Goal: Task Accomplishment & Management: Use online tool/utility

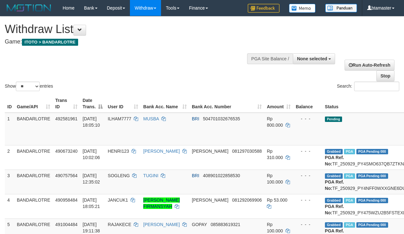
select select
select select "**"
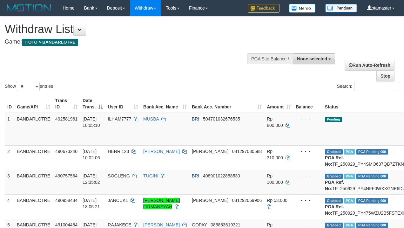
click at [311, 62] on button "None selected" at bounding box center [314, 58] width 42 height 11
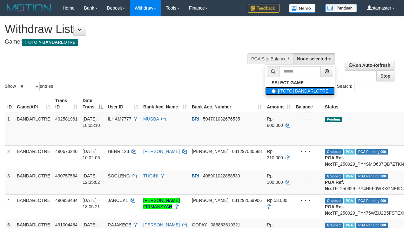
click at [310, 88] on label "[ITOTO] BANDARLOTRE" at bounding box center [300, 91] width 70 height 8
select select "****"
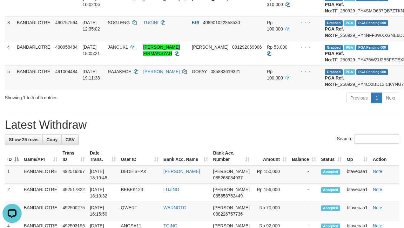
scroll to position [22, 0]
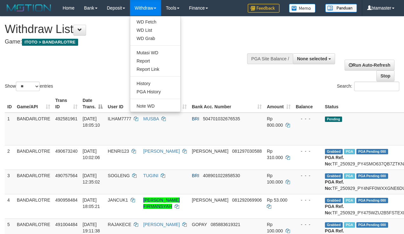
select select
select select "**"
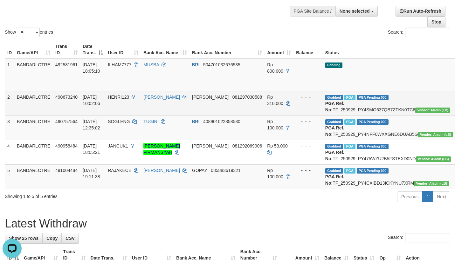
click at [347, 110] on td "Grabbed PGA PGA Pending 000 PGA Ref. No: TF_250929_PY4SMO637QB7ZTKN0TC6 Vendor:…" at bounding box center [389, 103] width 133 height 24
drag, startPoint x: 347, startPoint y: 110, endPoint x: 339, endPoint y: 109, distance: 7.7
click at [343, 110] on td "Grabbed PGA PGA Pending 000 PGA Ref. No: TF_250929_PY4SMO637QB7ZTKN0TC6 Vendor:…" at bounding box center [389, 103] width 133 height 24
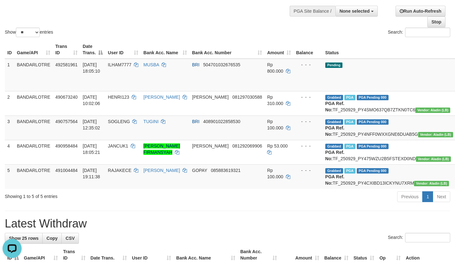
copy td "TF_250929_PY4SMO637QB7ZTKN0TC6"
click at [341, 138] on td "Grabbed PGA PGA Pending 000 PGA Ref. No: TF_250929_PY4NFF0WXXGNE6DUAB5G Vendor:…" at bounding box center [389, 128] width 133 height 24
click at [342, 138] on td "Grabbed PGA PGA Pending 000 PGA Ref. No: TF_250929_PY4NFF0WXXGNE6DUAB5G Vendor:…" at bounding box center [389, 128] width 133 height 24
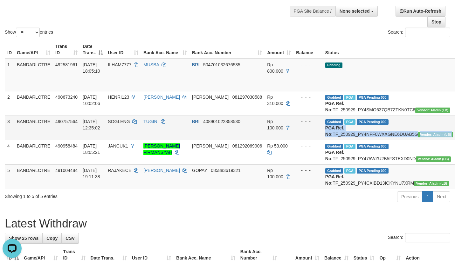
drag, startPoint x: 342, startPoint y: 138, endPoint x: 338, endPoint y: 139, distance: 4.2
click at [339, 139] on td "Grabbed PGA PGA Pending 000 PGA Ref. No: TF_250929_PY4NFF0WXXGNE6DUAB5G Vendor:…" at bounding box center [389, 128] width 133 height 24
click at [348, 140] on td "Grabbed PGA PGA Pending 000 PGA Ref. No: TF_250929_PY4NFF0WXXGNE6DUAB5G Vendor:…" at bounding box center [389, 128] width 133 height 24
drag, startPoint x: 348, startPoint y: 141, endPoint x: 341, endPoint y: 141, distance: 6.7
click at [343, 140] on td "Grabbed PGA PGA Pending 000 PGA Ref. No: TF_250929_PY4NFF0WXXGNE6DUAB5G Vendor:…" at bounding box center [389, 128] width 133 height 24
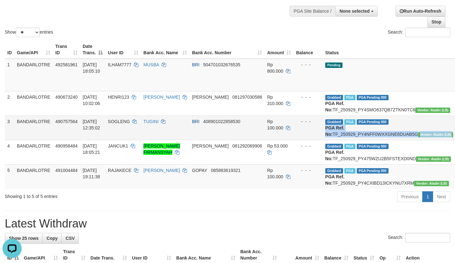
click at [344, 140] on td "Grabbed PGA PGA Pending 000 PGA Ref. No: TF_250929_PY4NFF0WXXGNE6DUAB5G Vendor:…" at bounding box center [389, 128] width 133 height 24
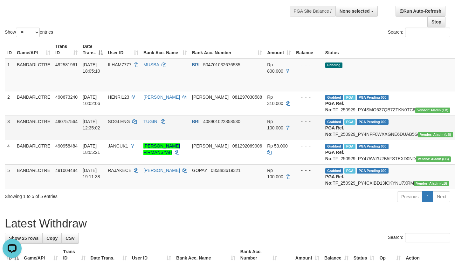
drag, startPoint x: 344, startPoint y: 141, endPoint x: 338, endPoint y: 140, distance: 6.4
click at [338, 140] on td "Grabbed PGA PGA Pending 000 PGA Ref. No: TF_250929_PY4NFF0WXXGNE6DUAB5G Vendor:…" at bounding box center [389, 128] width 133 height 24
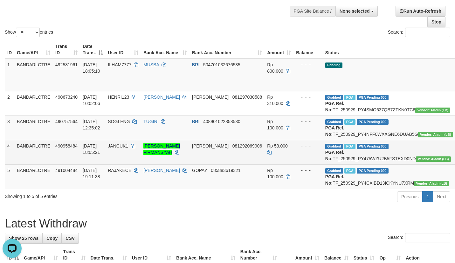
click at [357, 165] on td "Grabbed PGA PGA Pending 000 PGA Ref. No: TF_250929_PY475WZU2B5FSTEXD0ND Vendor:…" at bounding box center [389, 152] width 133 height 24
drag, startPoint x: 357, startPoint y: 170, endPoint x: 360, endPoint y: 168, distance: 3.7
click at [352, 165] on td "Grabbed PGA PGA Pending 000 PGA Ref. No: TF_250929_PY475WZU2B5FSTEXD0ND Vendor:…" at bounding box center [389, 152] width 133 height 24
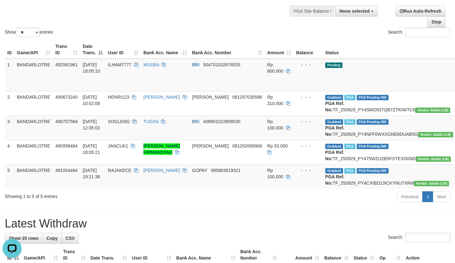
copy td "TF_250929_PY475WZU2B5FSTEXD0ND"
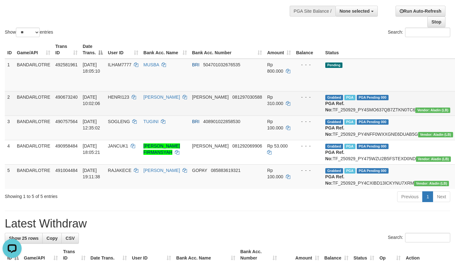
drag, startPoint x: 334, startPoint y: 113, endPoint x: 340, endPoint y: 109, distance: 7.8
click at [334, 113] on td "Grabbed PGA PGA Pending 000 PGA Ref. No: TF_250929_PY4SMO637QB7ZTKN0TC6 Vendor:…" at bounding box center [389, 103] width 133 height 24
click at [340, 109] on td "Grabbed PGA PGA Pending 000 PGA Ref. No: TF_250929_PY4SMO637QB7ZTKN0TC6 Vendor:…" at bounding box center [389, 103] width 133 height 24
drag, startPoint x: 340, startPoint y: 109, endPoint x: 327, endPoint y: 109, distance: 13.0
click at [330, 109] on td "Grabbed PGA PGA Pending 000 PGA Ref. No: TF_250929_PY4SMO637QB7ZTKN0TC6 Vendor:…" at bounding box center [389, 103] width 133 height 24
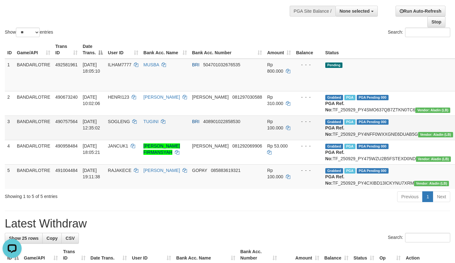
copy td "TF_250929_PY4SMO637QB7ZTKN0TC6"
click at [368, 140] on td "Grabbed PGA PGA Pending 000 PGA Ref. No: TF_250929_PY4NFF0WXXGNE6DUAB5G Vendor:…" at bounding box center [389, 128] width 133 height 24
drag, startPoint x: 368, startPoint y: 141, endPoint x: 359, endPoint y: 140, distance: 9.0
click at [363, 140] on td "Grabbed PGA PGA Pending 000 PGA Ref. No: TF_250929_PY4NFF0WXXGNE6DUAB5G Vendor:…" at bounding box center [389, 128] width 133 height 24
copy td "TF_250929_PY4NFF0WXXGNE6DUAB5G"
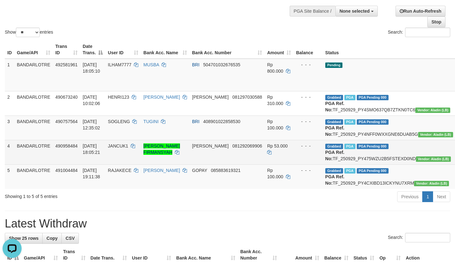
drag, startPoint x: 357, startPoint y: 175, endPoint x: 359, endPoint y: 172, distance: 4.0
click at [357, 165] on td "Grabbed PGA PGA Pending 000 PGA Ref. No: TF_250929_PY475WZU2B5FSTEXD0ND Vendor:…" at bounding box center [389, 152] width 133 height 24
click at [361, 165] on td "Grabbed PGA PGA Pending 000 PGA Ref. No: TF_250929_PY475WZU2B5FSTEXD0ND Vendor:…" at bounding box center [389, 152] width 133 height 24
drag, startPoint x: 361, startPoint y: 172, endPoint x: 350, endPoint y: 172, distance: 10.8
click at [350, 165] on td "Grabbed PGA PGA Pending 000 PGA Ref. No: TF_250929_PY475WZU2B5FSTEXD0ND Vendor:…" at bounding box center [389, 152] width 133 height 24
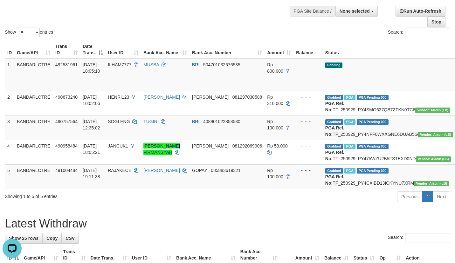
copy td "TF_250929_PY475WZU2B5FSTEXD0ND"
click at [364, 189] on td "Grabbed PGA PGA Pending 000 PGA Ref. No: TF_250929_PY4CXIBD13ICKYNU7XRM Vendor:…" at bounding box center [389, 177] width 133 height 24
drag, startPoint x: 364, startPoint y: 203, endPoint x: 358, endPoint y: 202, distance: 6.6
click at [360, 189] on td "Grabbed PGA PGA Pending 000 PGA Ref. No: TF_250929_PY4CXIBD13ICKYNU7XRM Vendor:…" at bounding box center [389, 177] width 133 height 24
copy td "TF_250929_PY4CXIBD13ICKYNU7XRM"
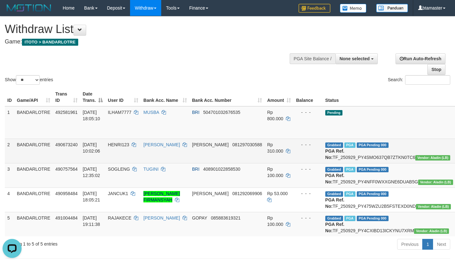
click at [264, 151] on td "Rp 310.000" at bounding box center [278, 151] width 29 height 24
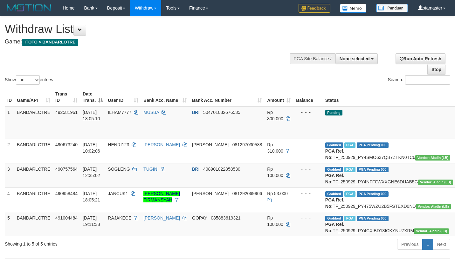
select select
select select "**"
click at [368, 61] on button "None selected" at bounding box center [356, 58] width 42 height 11
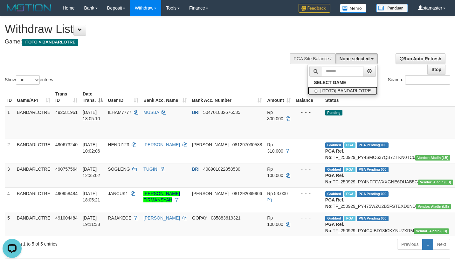
drag, startPoint x: 361, startPoint y: 88, endPoint x: 364, endPoint y: 88, distance: 3.5
click at [361, 88] on label "[ITOTO] BANDARLOTRE" at bounding box center [343, 91] width 70 height 8
select select "****"
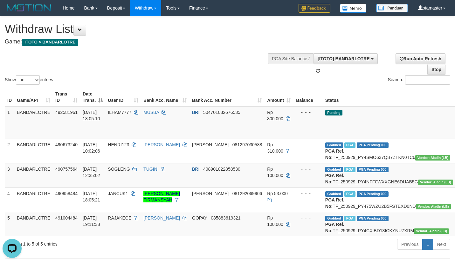
scroll to position [6, 0]
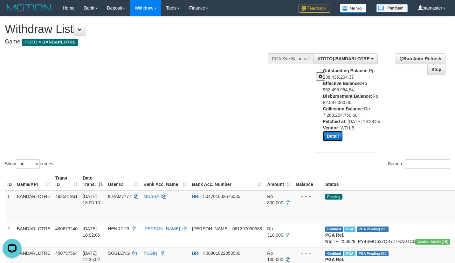
click at [336, 141] on button "Detail" at bounding box center [333, 136] width 20 height 10
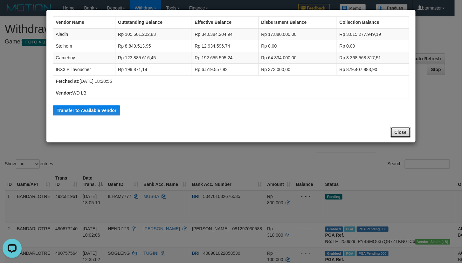
click at [390, 131] on button "Close" at bounding box center [400, 132] width 20 height 11
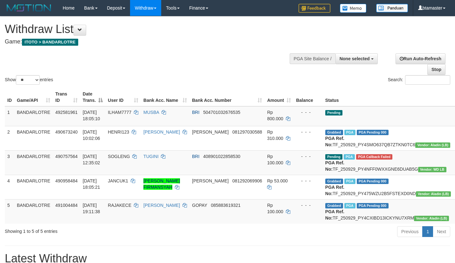
select select
select select "**"
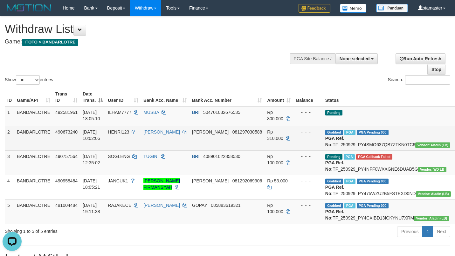
scroll to position [48, 0]
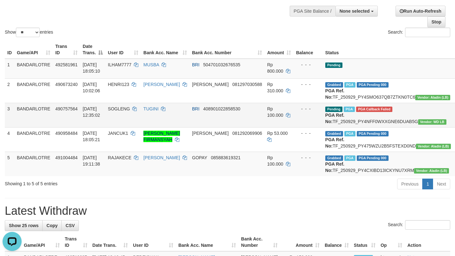
click at [122, 112] on span "SOGLENG" at bounding box center [119, 108] width 22 height 5
drag, startPoint x: 122, startPoint y: 117, endPoint x: 118, endPoint y: 117, distance: 3.8
click at [119, 112] on span "SOGLENG" at bounding box center [119, 108] width 22 height 5
copy span "SOGLENG"
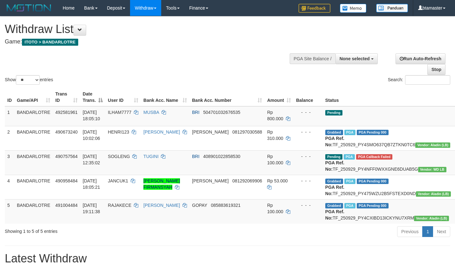
select select
select select "**"
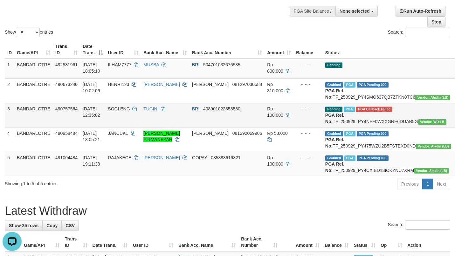
click at [367, 124] on td "Pending PGA PGA Callback Failed {"signature":"d644d5cc32c0066601f7a303202e1deeb…" at bounding box center [388, 115] width 131 height 24
click at [370, 127] on td "Pending PGA PGA Callback Failed {"signature":"d644d5cc32c0066601f7a303202e1deeb…" at bounding box center [388, 115] width 131 height 24
drag, startPoint x: 370, startPoint y: 130, endPoint x: 363, endPoint y: 129, distance: 7.7
click at [365, 127] on td "Pending PGA PGA Callback Failed {"signature":"d644d5cc32c0066601f7a303202e1deeb…" at bounding box center [388, 115] width 131 height 24
copy td "TF_250929_PY4NFF0WXXGNE6DUAB5G"
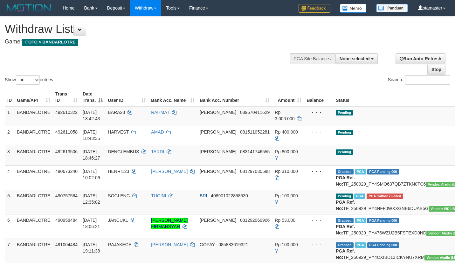
select select
select select "**"
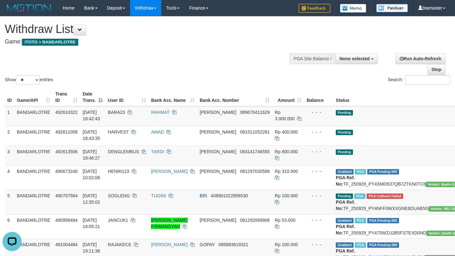
click at [403, 33] on div "Show ** ** ** *** entries Search:" at bounding box center [227, 52] width 455 height 70
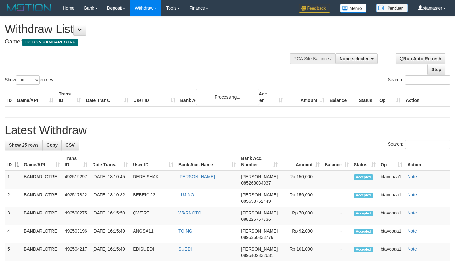
select select
select select "**"
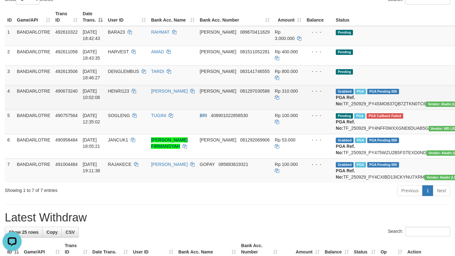
scroll to position [95, 0]
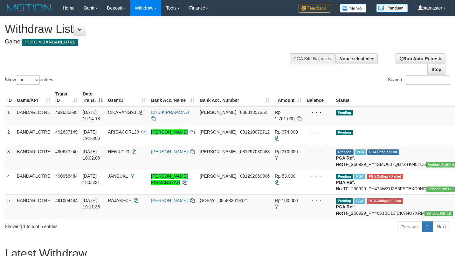
select select
select select "**"
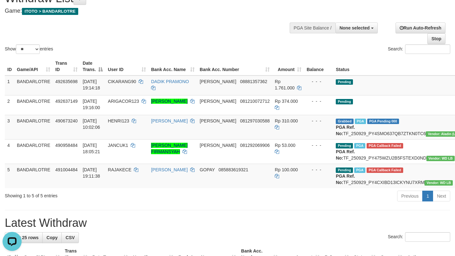
scroll to position [48, 0]
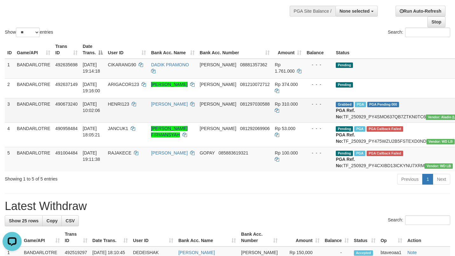
click at [372, 123] on td "Grabbed PGA PGA Pending 000 PGA Ref. No: TF_250929_PY4SMO637QB7ZTKN0TC6 Vendor:…" at bounding box center [398, 110] width 130 height 24
drag, startPoint x: 372, startPoint y: 123, endPoint x: 368, endPoint y: 121, distance: 4.4
click at [370, 123] on td "Grabbed PGA PGA Pending 000 PGA Ref. No: TF_250929_PY4SMO637QB7ZTKN0TC6 Vendor:…" at bounding box center [398, 110] width 130 height 24
copy td "TF_250929_PY4SMO637QB7ZTKN0TC6"
click at [298, 187] on div "Previous 1 Next" at bounding box center [322, 181] width 256 height 14
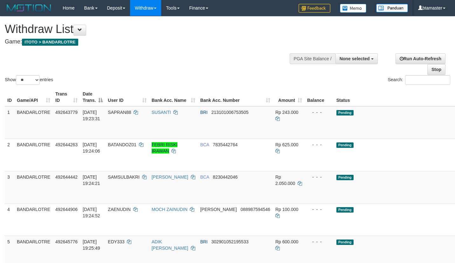
select select
select select "**"
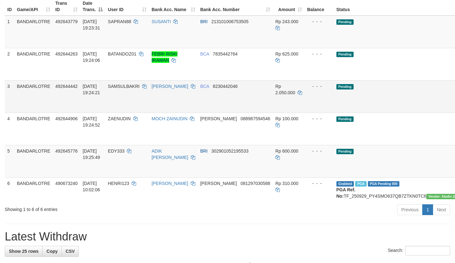
scroll to position [143, 0]
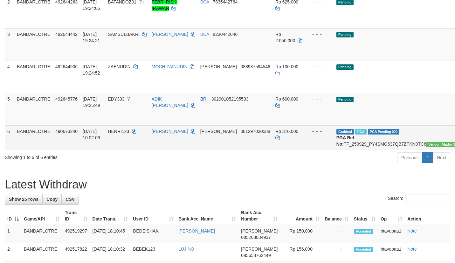
click at [361, 143] on td "Grabbed PGA PGA Pending 000 PGA Ref. No: TF_250929_PY4SMO637QB7ZTKN0TC6 Vendor:…" at bounding box center [399, 138] width 130 height 24
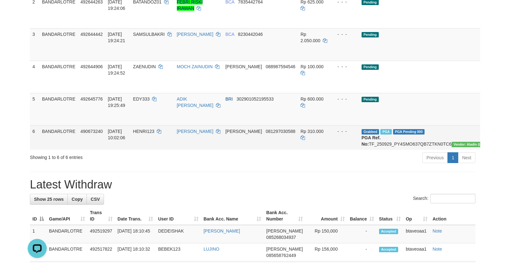
scroll to position [0, 0]
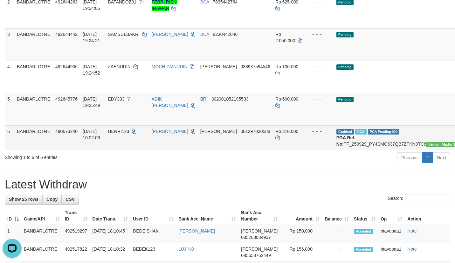
drag, startPoint x: 361, startPoint y: 143, endPoint x: 348, endPoint y: 144, distance: 12.4
click at [351, 143] on td "Grabbed PGA PGA Pending 000 PGA Ref. No: TF_250929_PY4SMO637QB7ZTKN0TC6 Vendor:…" at bounding box center [399, 138] width 130 height 24
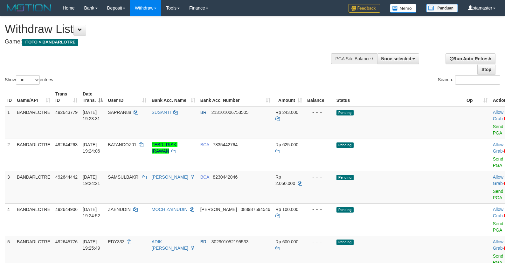
select select
select select "**"
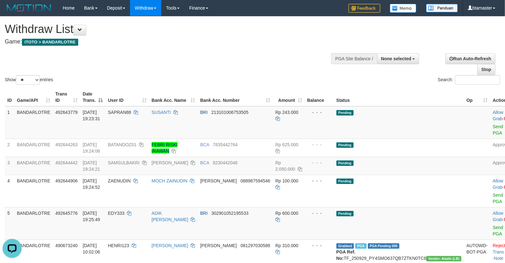
click at [239, 60] on div "Show ** ** ** *** entries Search:" at bounding box center [252, 52] width 505 height 70
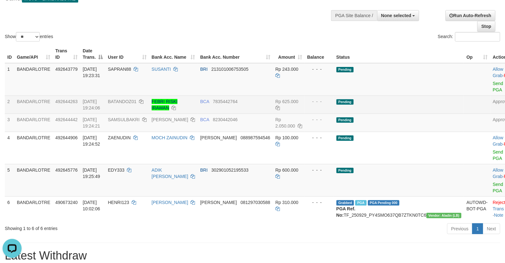
scroll to position [95, 0]
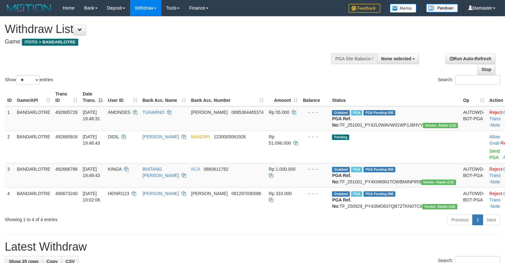
select select
select select "**"
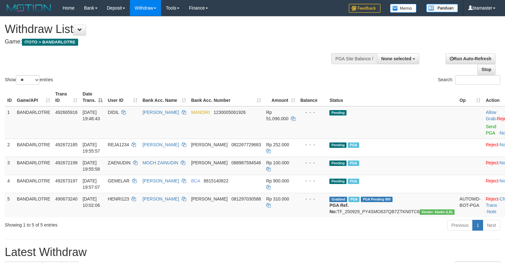
select select
select select "**"
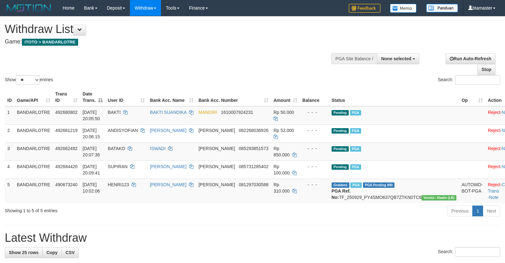
select select
select select "**"
click at [404, 58] on span "None selected" at bounding box center [396, 58] width 30 height 5
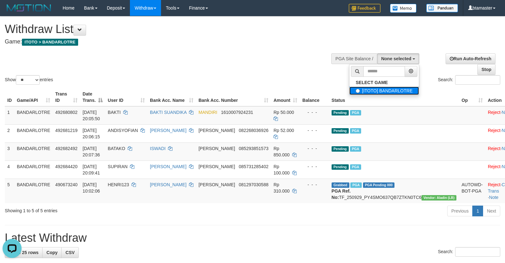
click at [387, 88] on label "[ITOTO] BANDARLOTRE" at bounding box center [385, 91] width 70 height 8
select select "****"
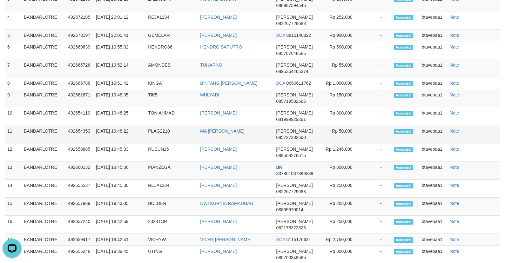
scroll to position [423, 0]
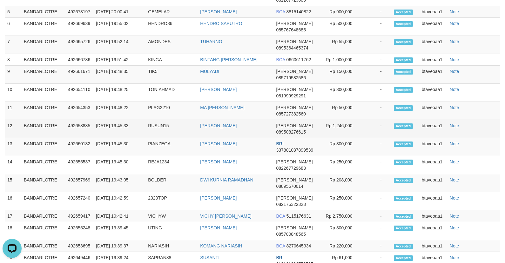
click at [349, 138] on td "Rp 1,246,000" at bounding box center [340, 129] width 44 height 18
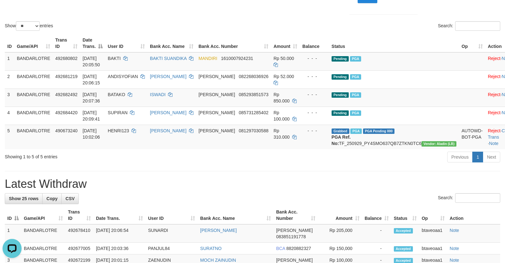
scroll to position [42, 0]
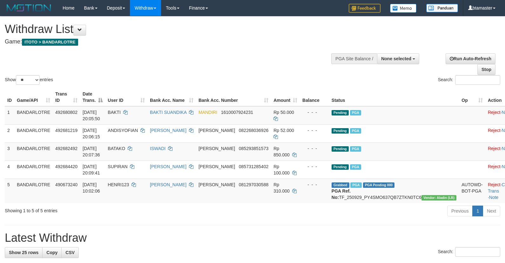
select select
select select "**"
click at [415, 61] on button "None selected" at bounding box center [398, 58] width 42 height 11
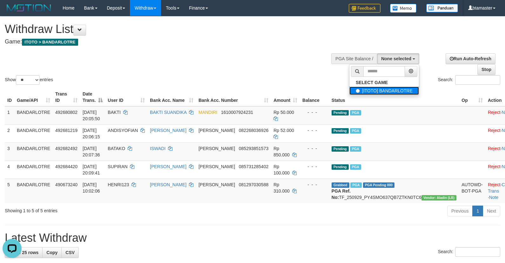
click at [388, 90] on label "[ITOTO] BANDARLOTRE" at bounding box center [385, 91] width 70 height 8
select select "****"
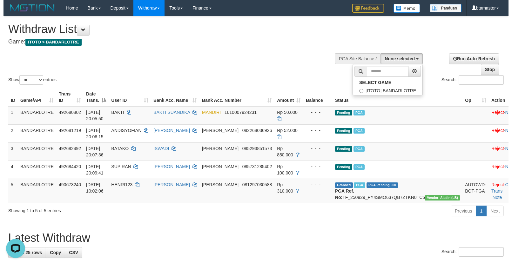
scroll to position [6, 0]
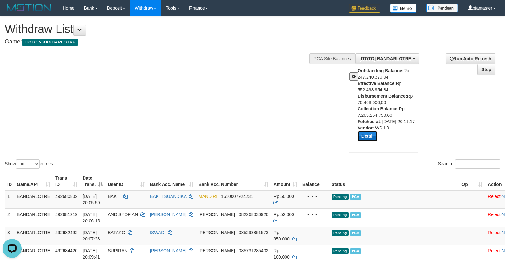
click at [371, 140] on button "Detail" at bounding box center [368, 136] width 20 height 10
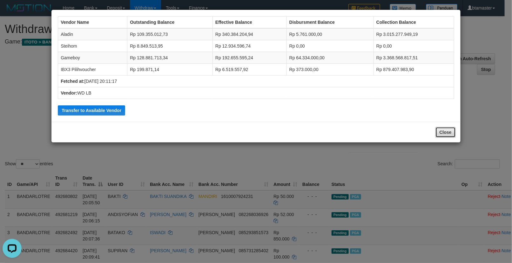
click at [449, 130] on button "Close" at bounding box center [446, 132] width 20 height 11
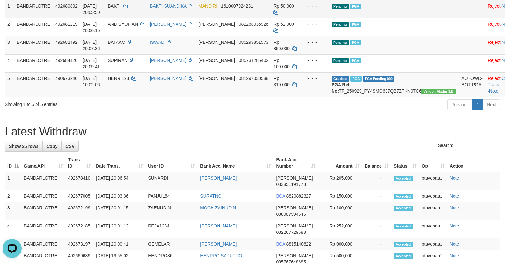
scroll to position [48, 0]
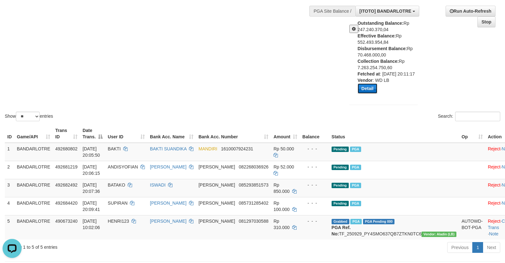
click at [362, 94] on button "Detail" at bounding box center [368, 89] width 20 height 10
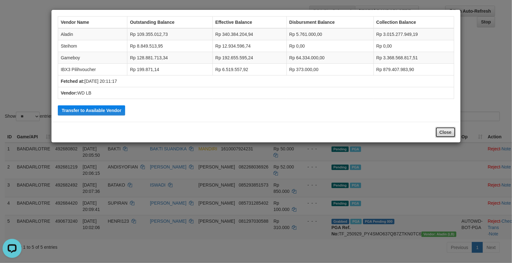
click at [444, 129] on button "Close" at bounding box center [446, 132] width 20 height 11
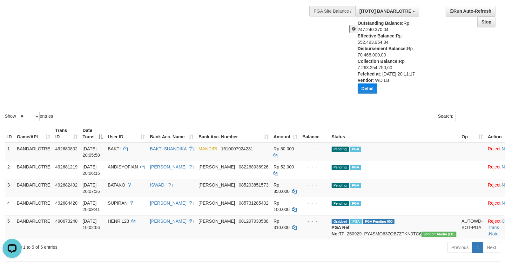
click at [364, 99] on div "Outstanding Balance: Rp 247.240.370,04 Effective Balance: Rp 552.493.954,84 Dis…" at bounding box center [390, 59] width 65 height 79
click at [367, 94] on button "Detail" at bounding box center [368, 89] width 20 height 10
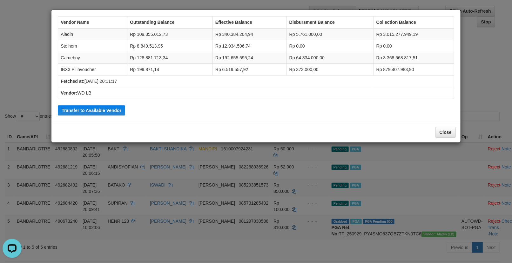
click at [442, 128] on div "Close" at bounding box center [255, 132] width 409 height 21
click at [448, 130] on button "Close" at bounding box center [446, 132] width 20 height 11
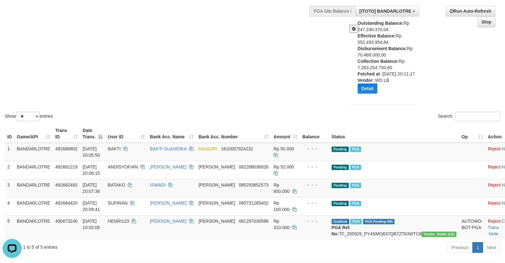
click at [351, 30] on button at bounding box center [354, 29] width 9 height 8
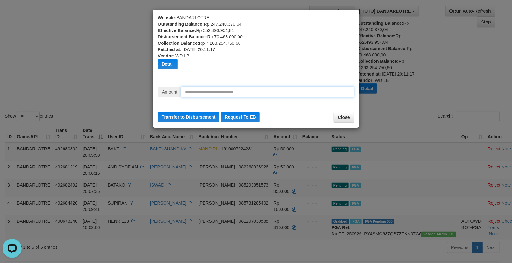
click at [302, 88] on input "text" at bounding box center [267, 92] width 173 height 11
type input "*********"
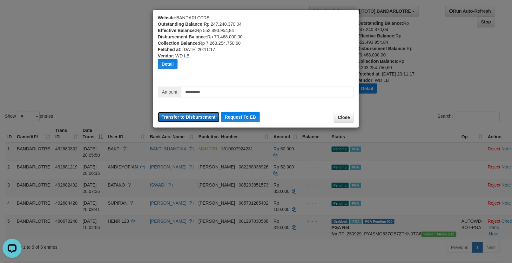
click at [193, 117] on button "Transfer to Disbursement" at bounding box center [189, 117] width 62 height 10
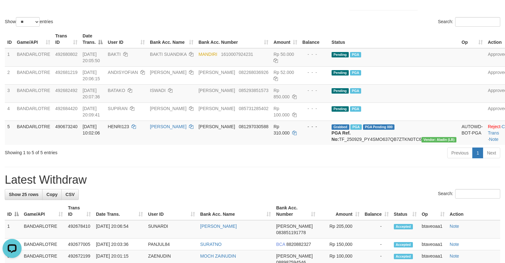
scroll to position [143, 0]
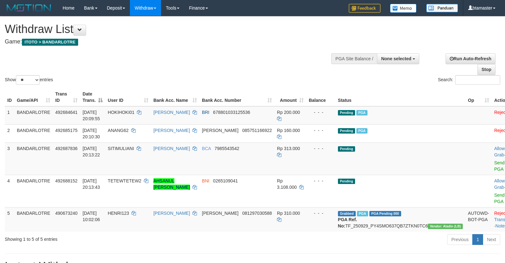
select select
select select "**"
